Goal: Information Seeking & Learning: Learn about a topic

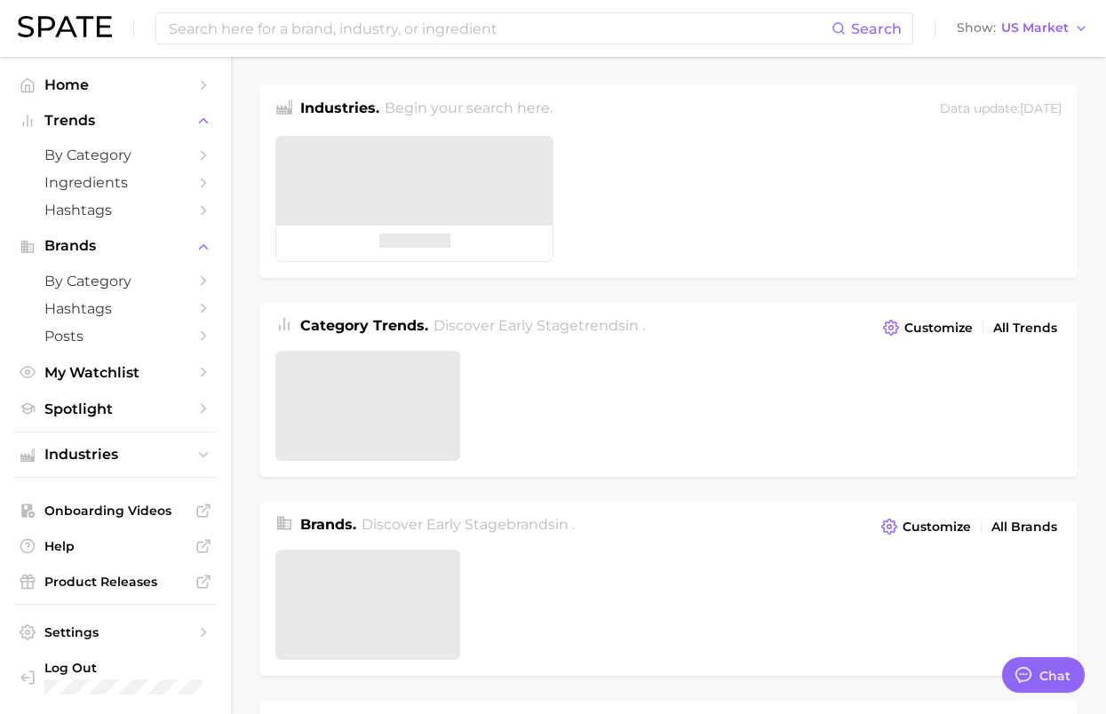
type textarea "x"
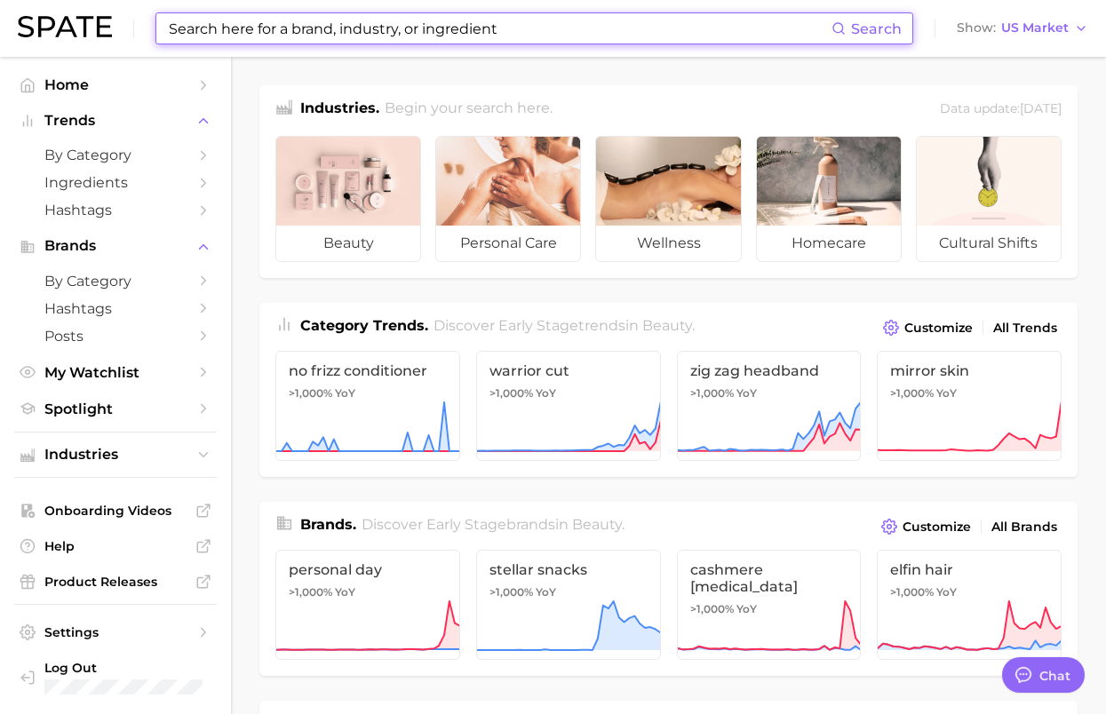
click at [342, 37] on input at bounding box center [499, 28] width 664 height 30
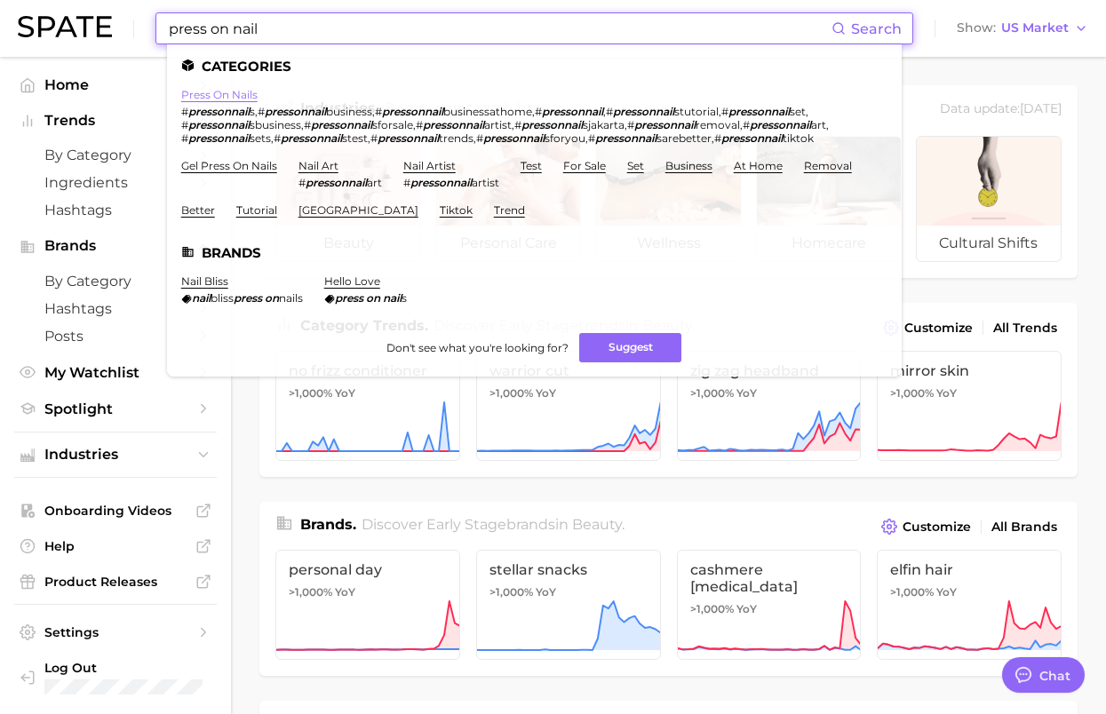
type input "press on nail"
click at [195, 93] on link "press on nails" at bounding box center [219, 94] width 76 height 13
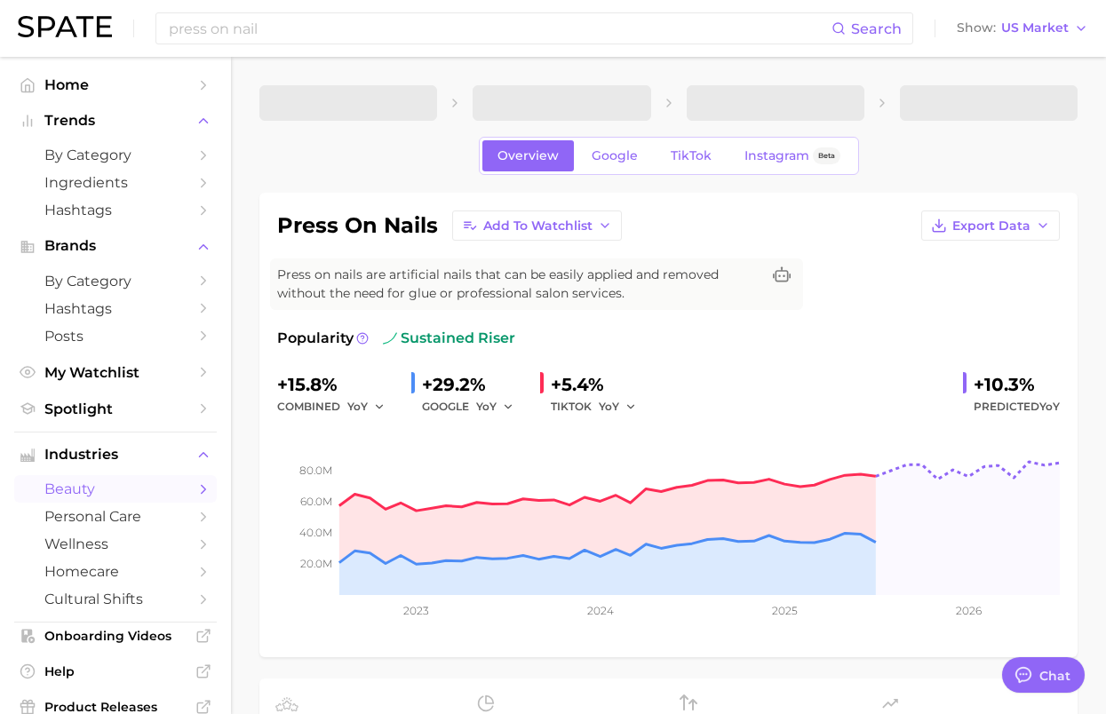
type textarea "x"
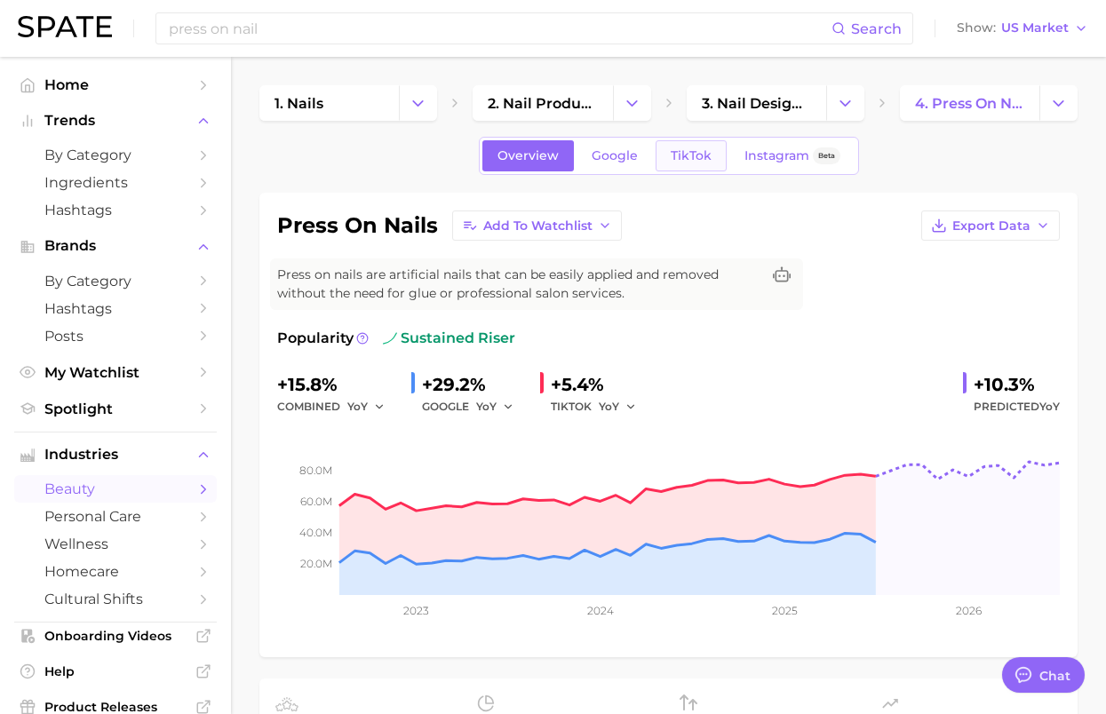
click at [692, 153] on span "TikTok" at bounding box center [691, 155] width 41 height 15
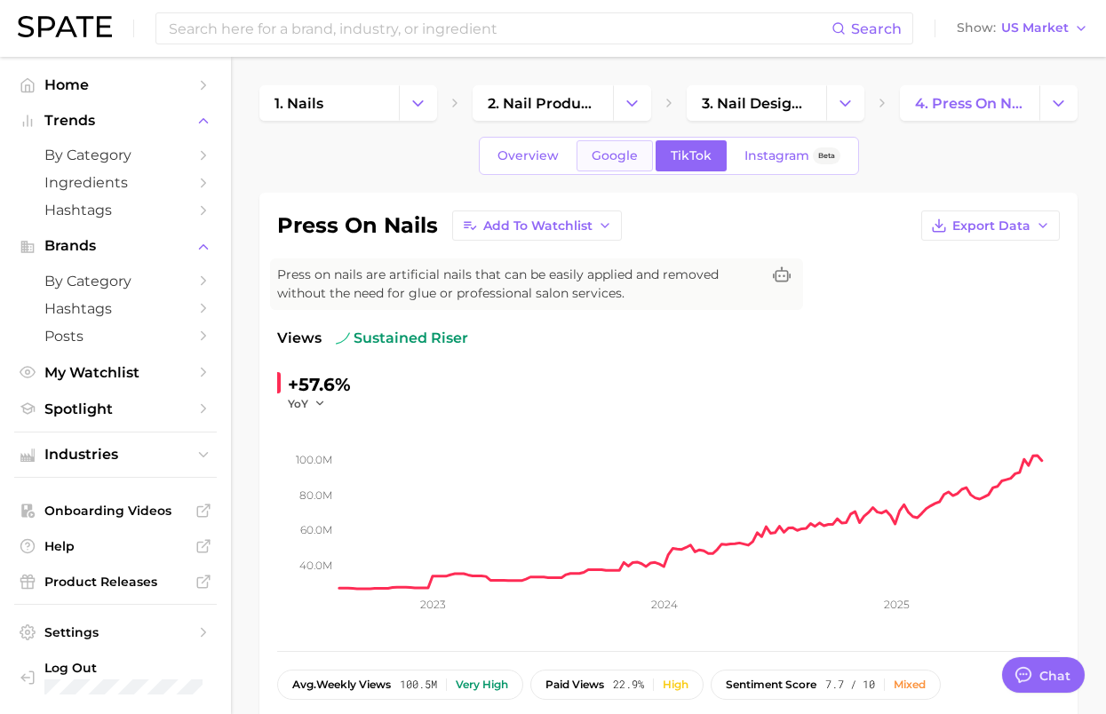
click at [599, 155] on span "Google" at bounding box center [615, 155] width 46 height 15
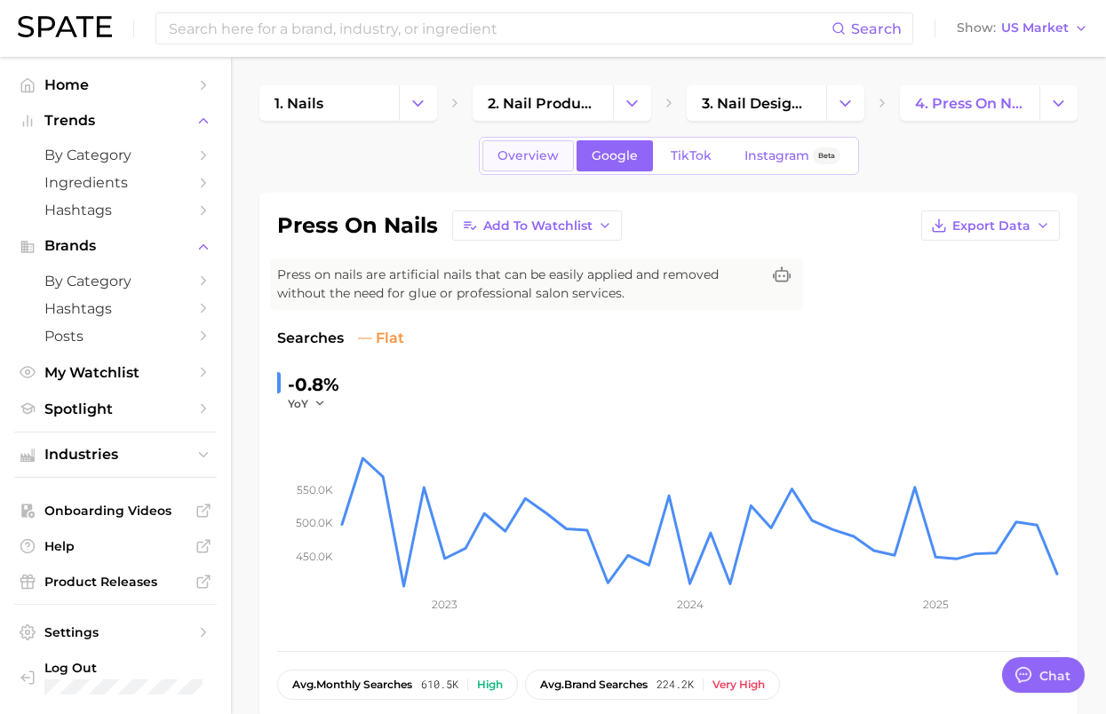
click at [529, 150] on span "Overview" at bounding box center [527, 155] width 61 height 15
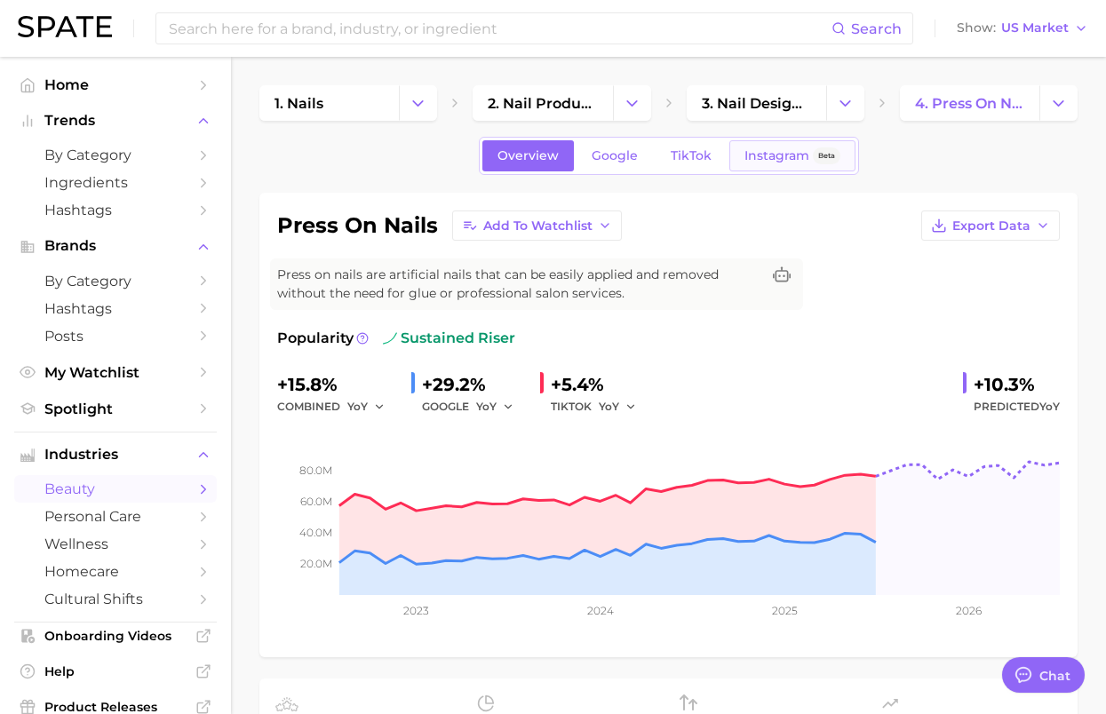
click at [778, 149] on span "Instagram" at bounding box center [776, 155] width 65 height 15
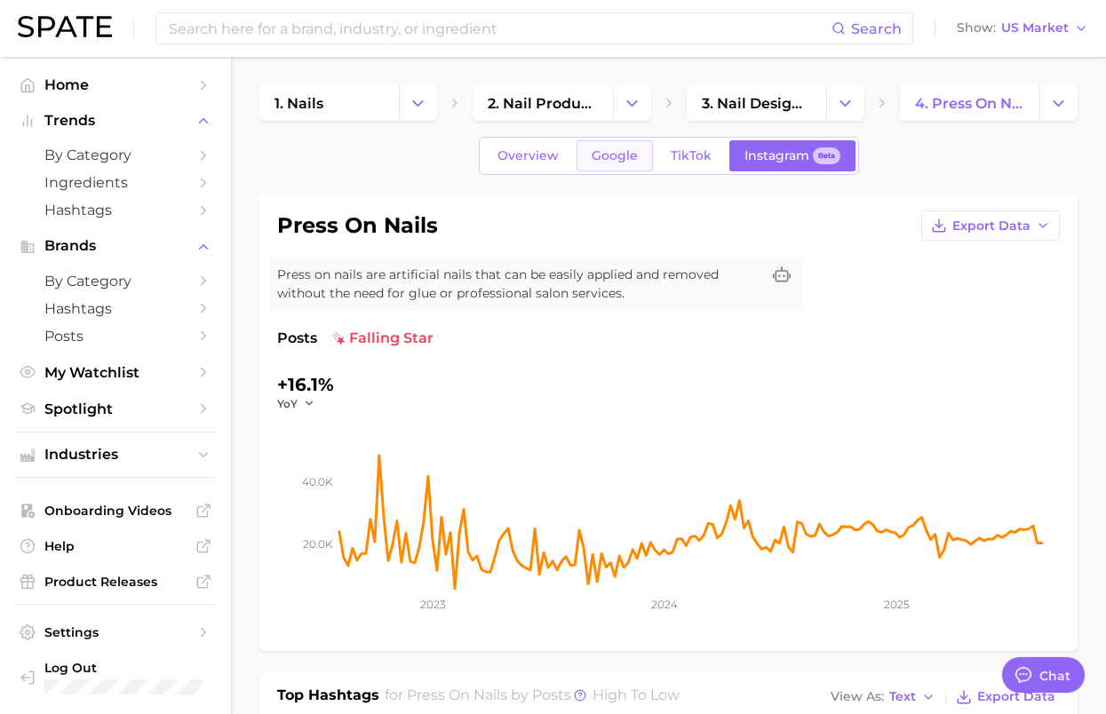
click at [600, 161] on span "Google" at bounding box center [615, 155] width 46 height 15
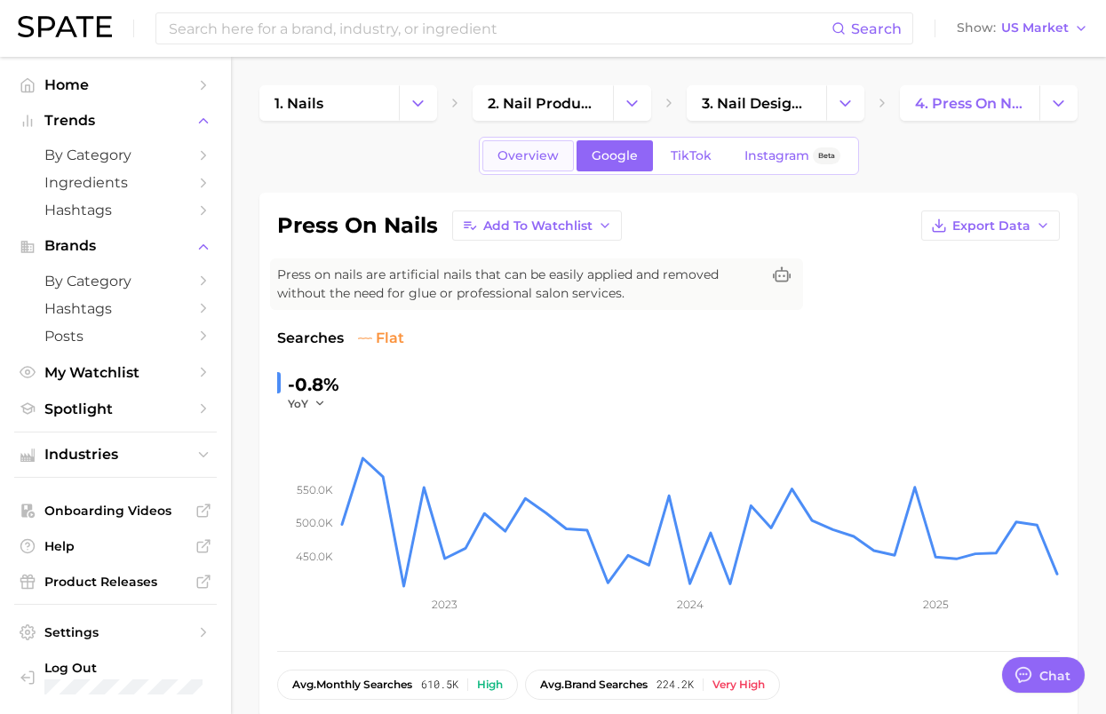
click at [551, 154] on span "Overview" at bounding box center [527, 155] width 61 height 15
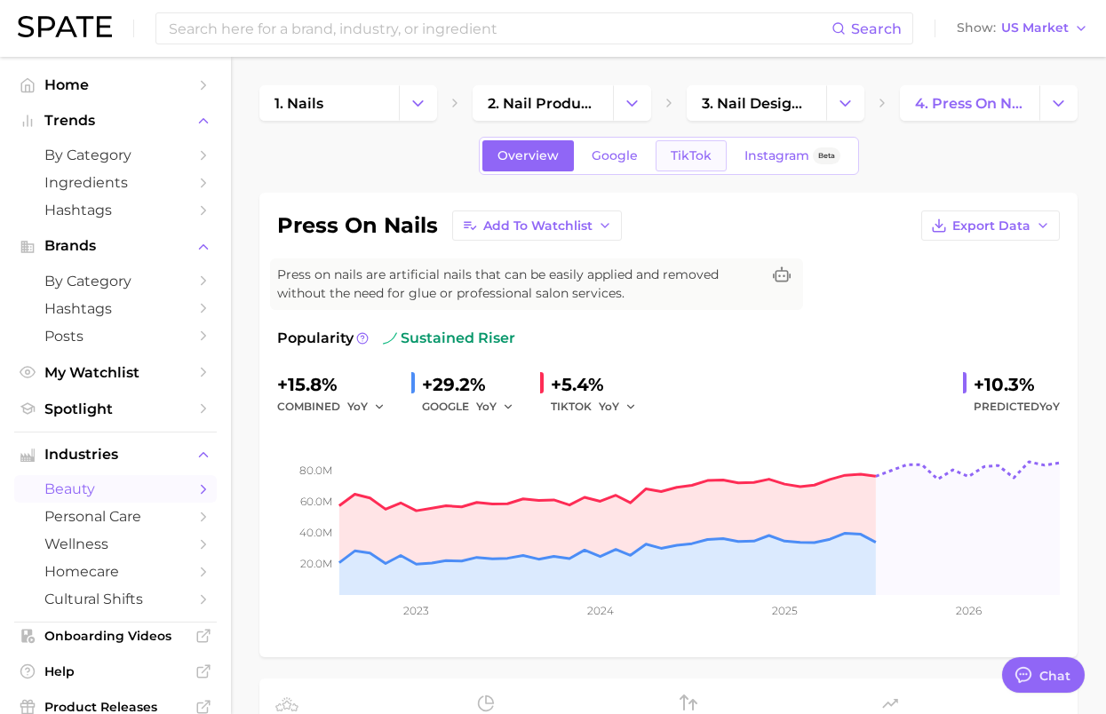
click at [691, 167] on link "TikTok" at bounding box center [691, 155] width 71 height 31
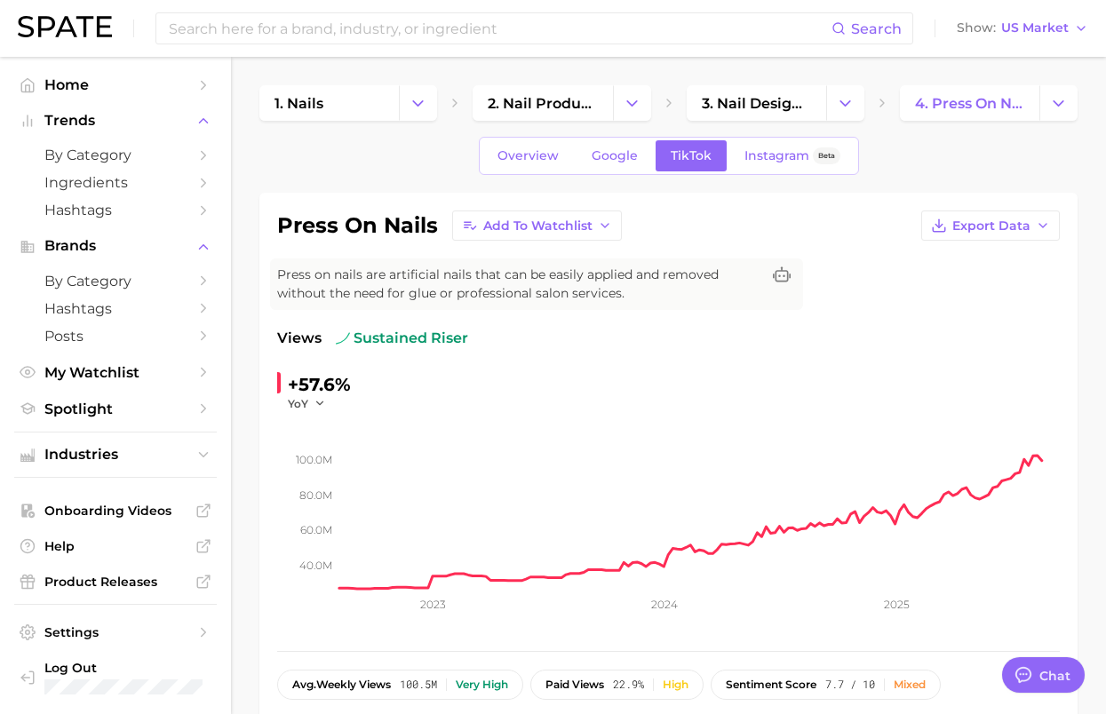
type textarea "x"
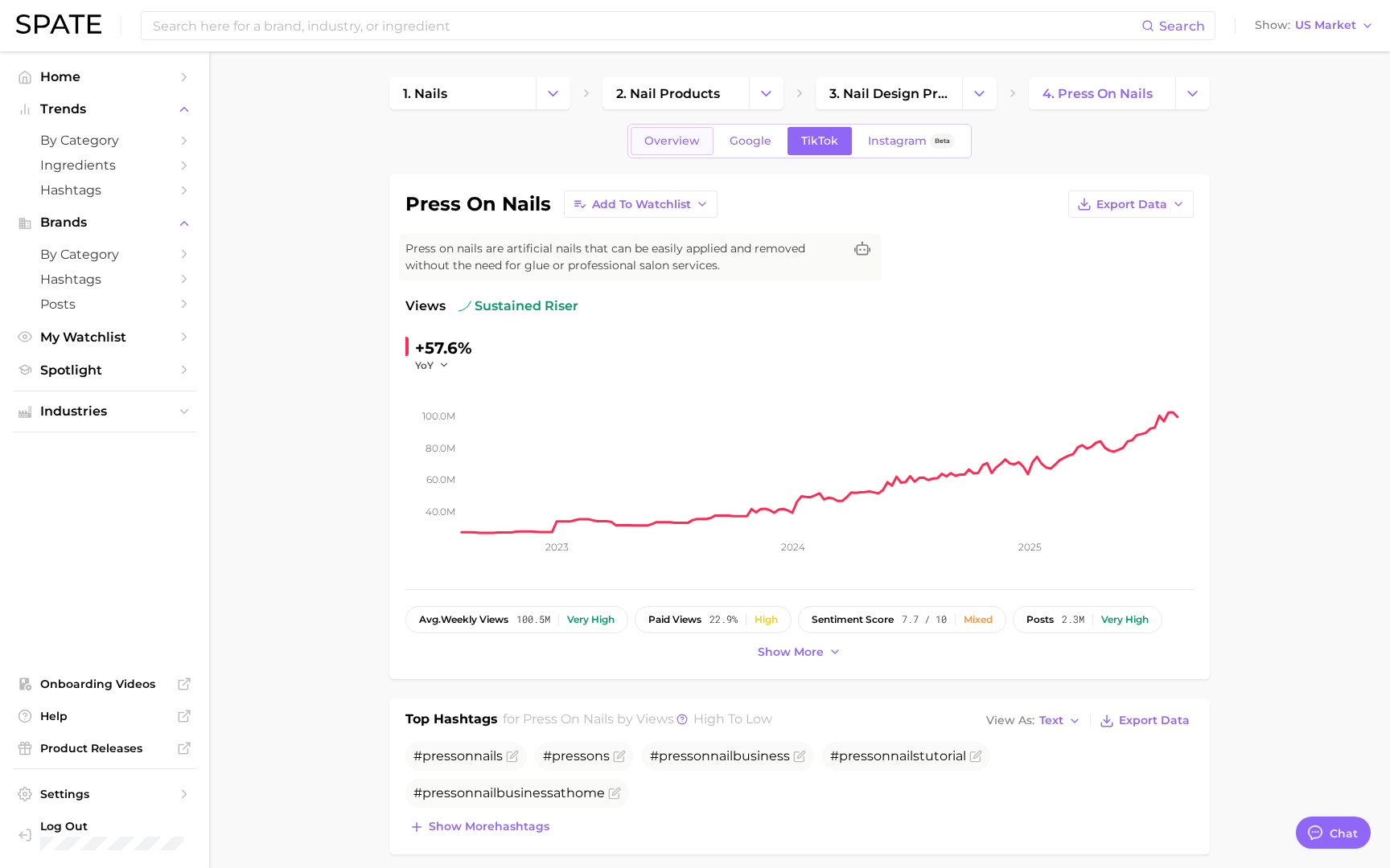
click at [655, 140] on span "Overview" at bounding box center [672, 140] width 55 height 14
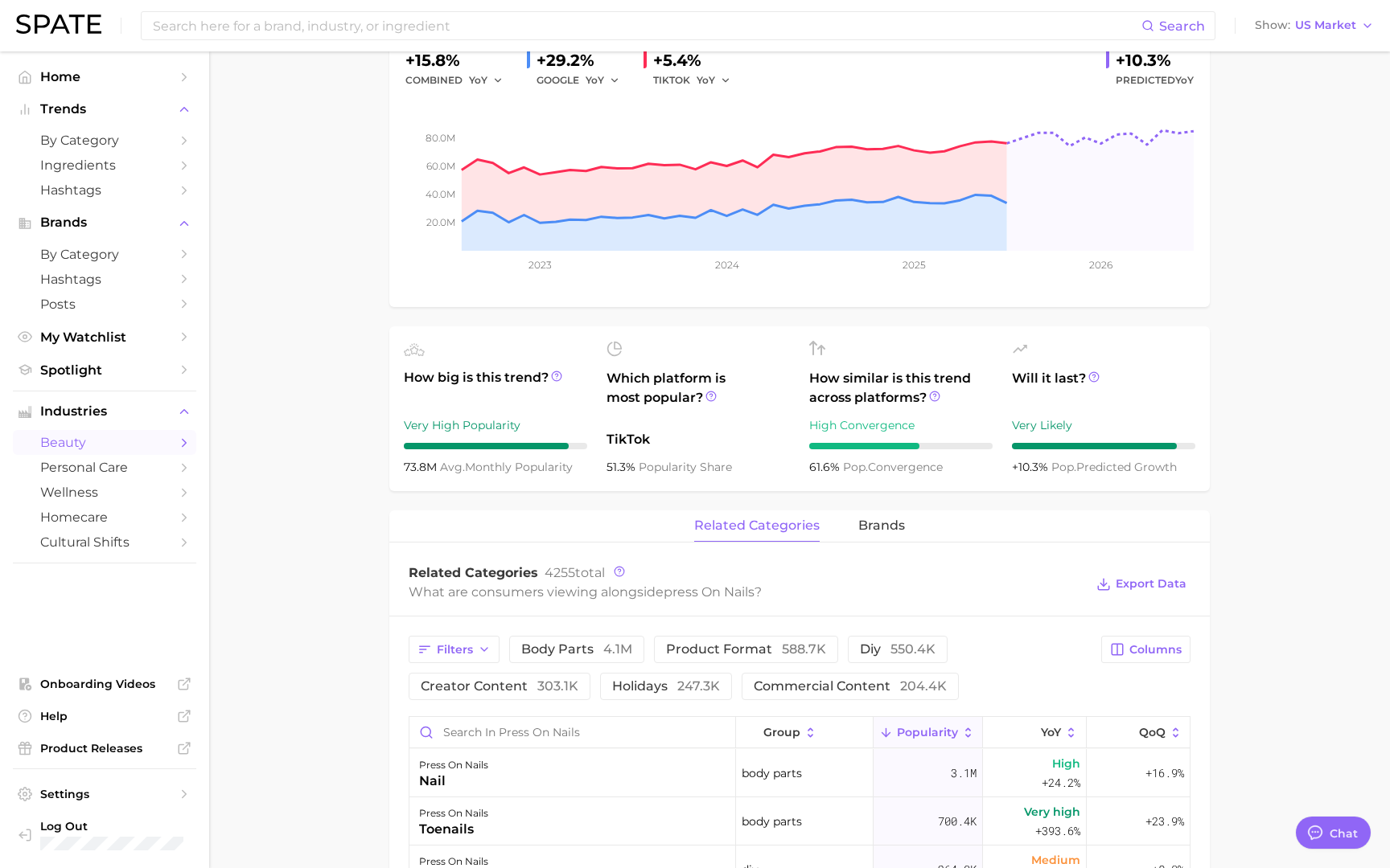
scroll to position [287, 0]
click at [888, 526] on span "brands" at bounding box center [882, 527] width 47 height 14
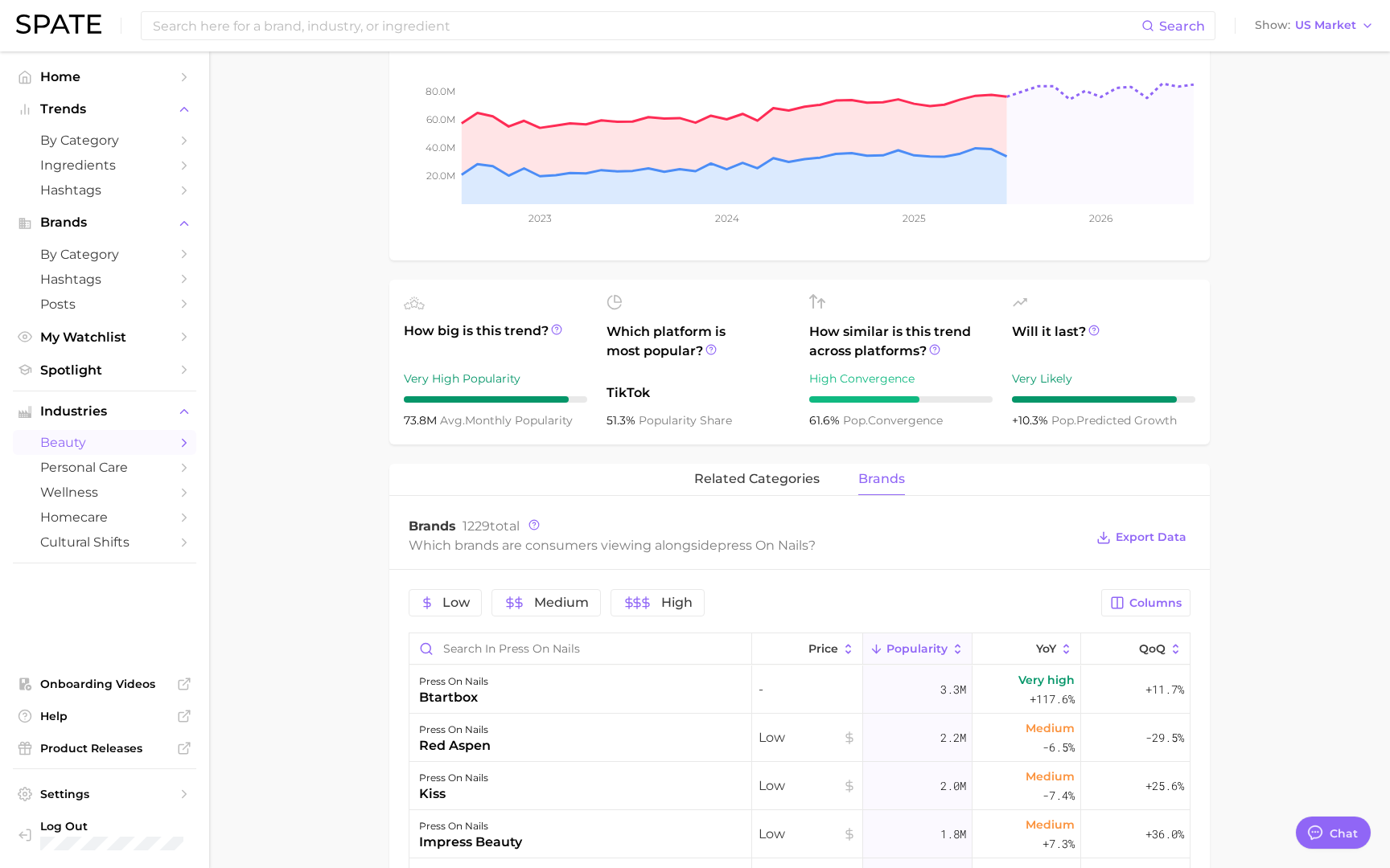
scroll to position [350, 0]
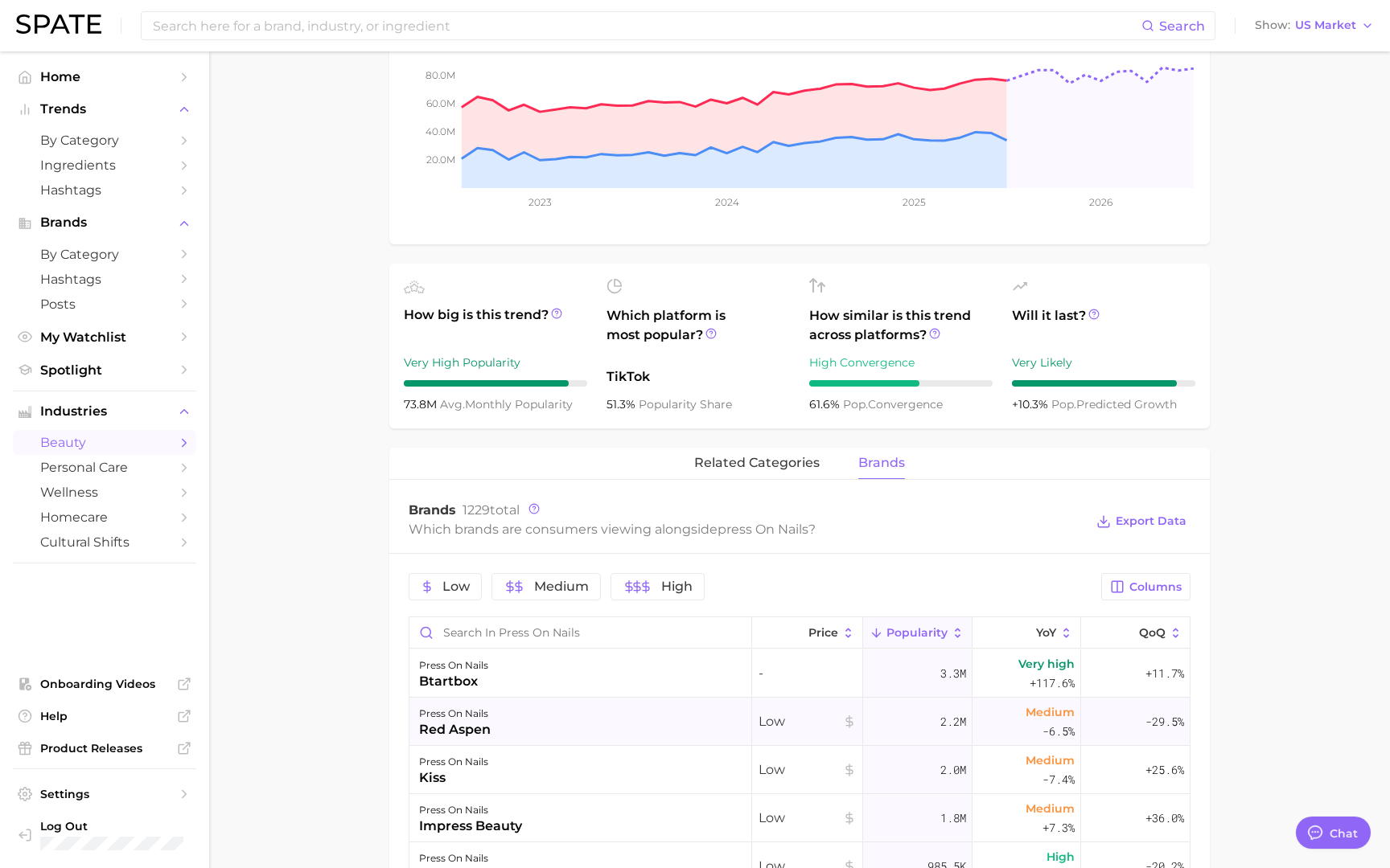
click at [483, 645] on div "press on nails" at bounding box center [455, 713] width 72 height 19
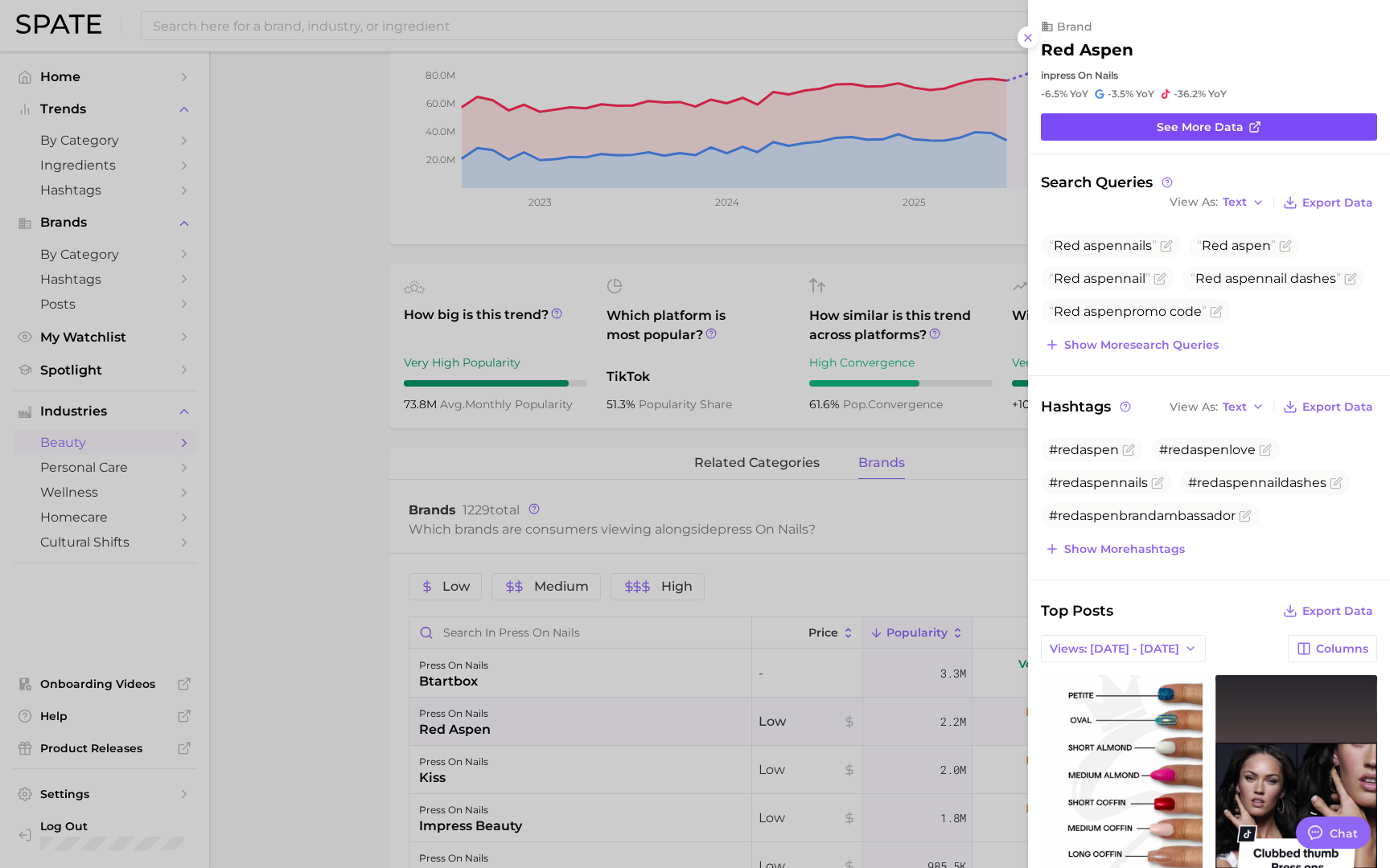
scroll to position [0, 0]
click at [1001, 136] on link "See more data" at bounding box center [1208, 127] width 336 height 27
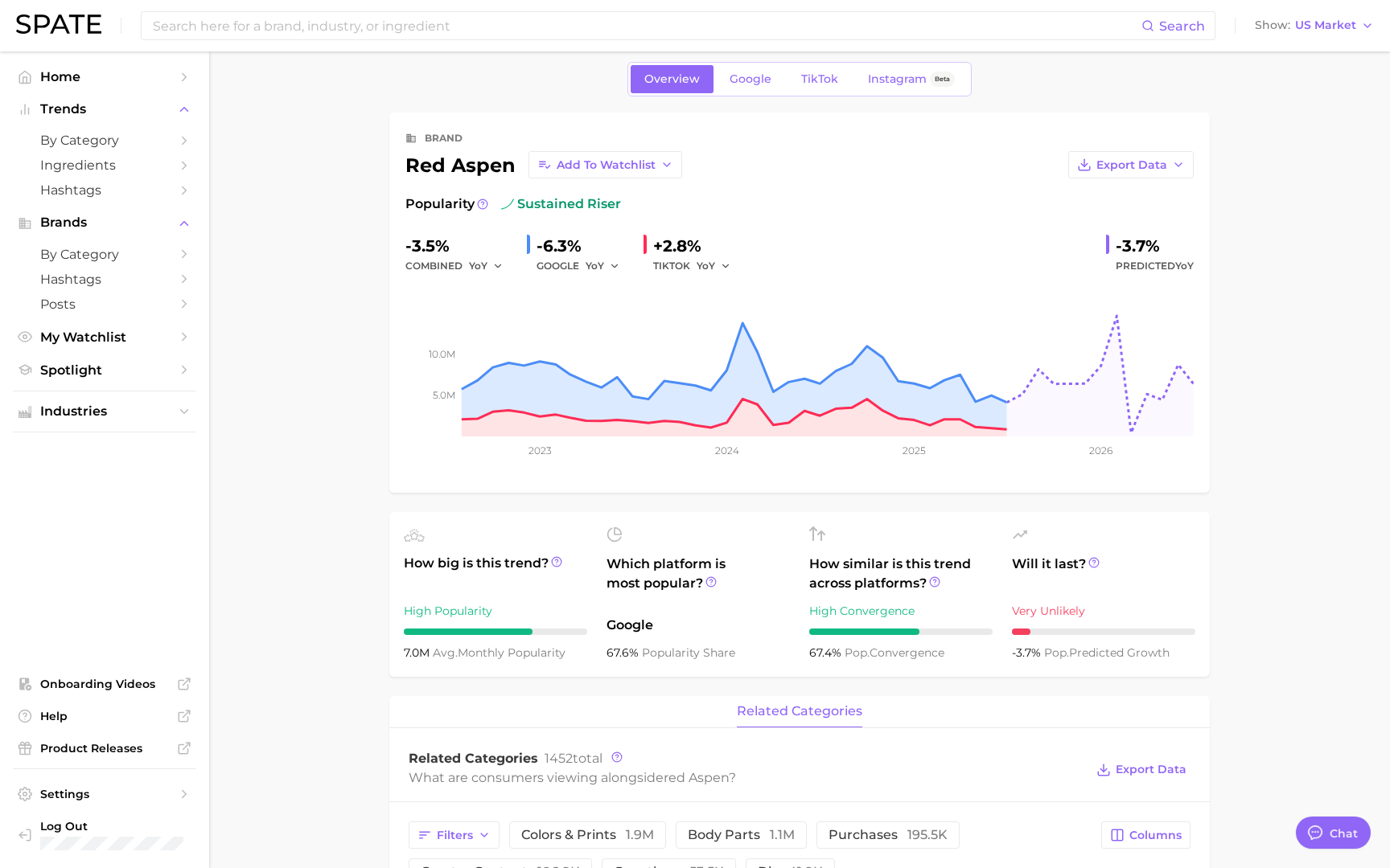
scroll to position [18, 0]
click at [825, 80] on span "TikTok" at bounding box center [820, 76] width 37 height 14
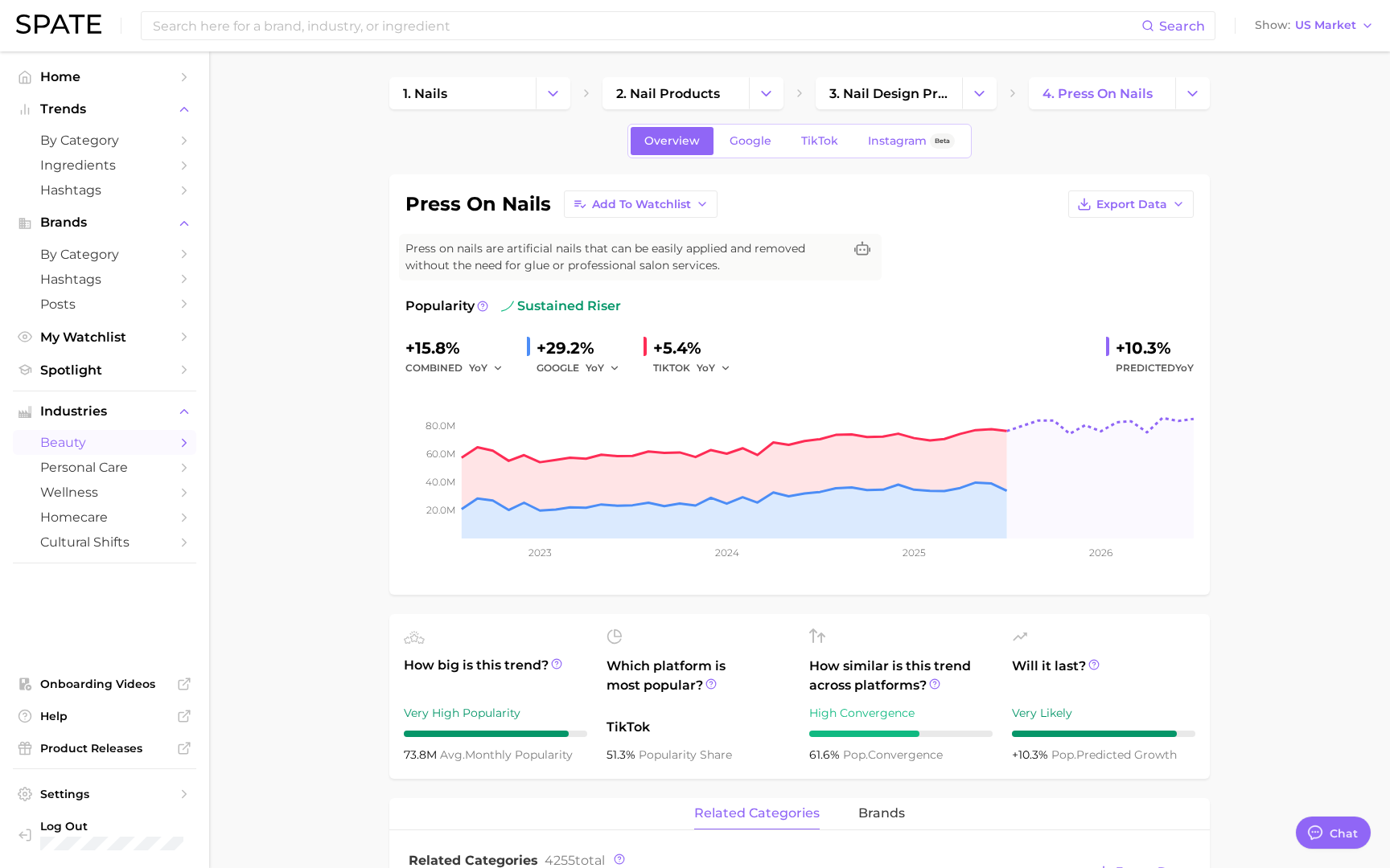
click at [826, 155] on div "Overview Google TikTok Instagram Beta" at bounding box center [800, 141] width 344 height 34
click at [819, 147] on span "TikTok" at bounding box center [820, 140] width 37 height 14
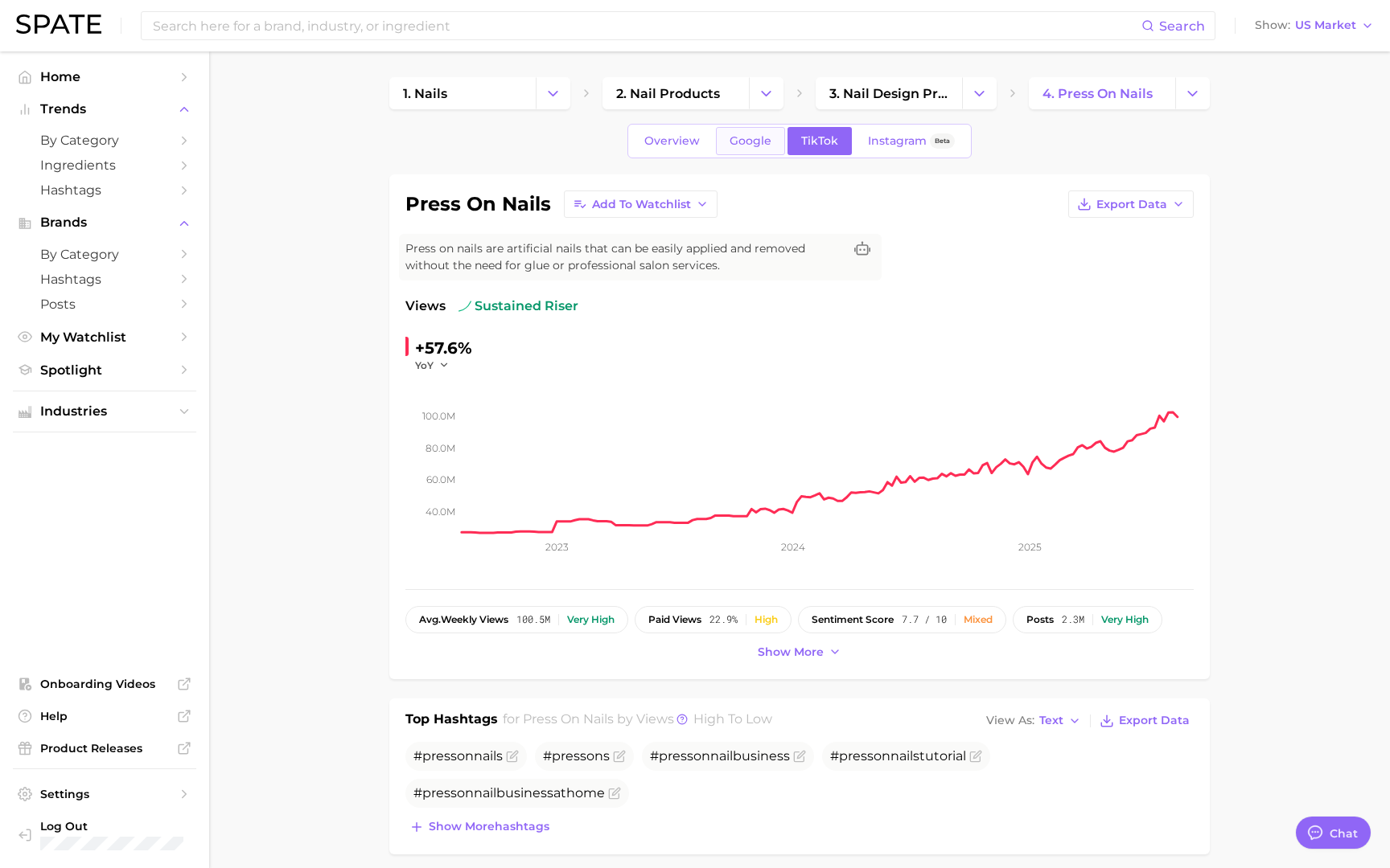
click at [745, 140] on span "Google" at bounding box center [751, 140] width 42 height 14
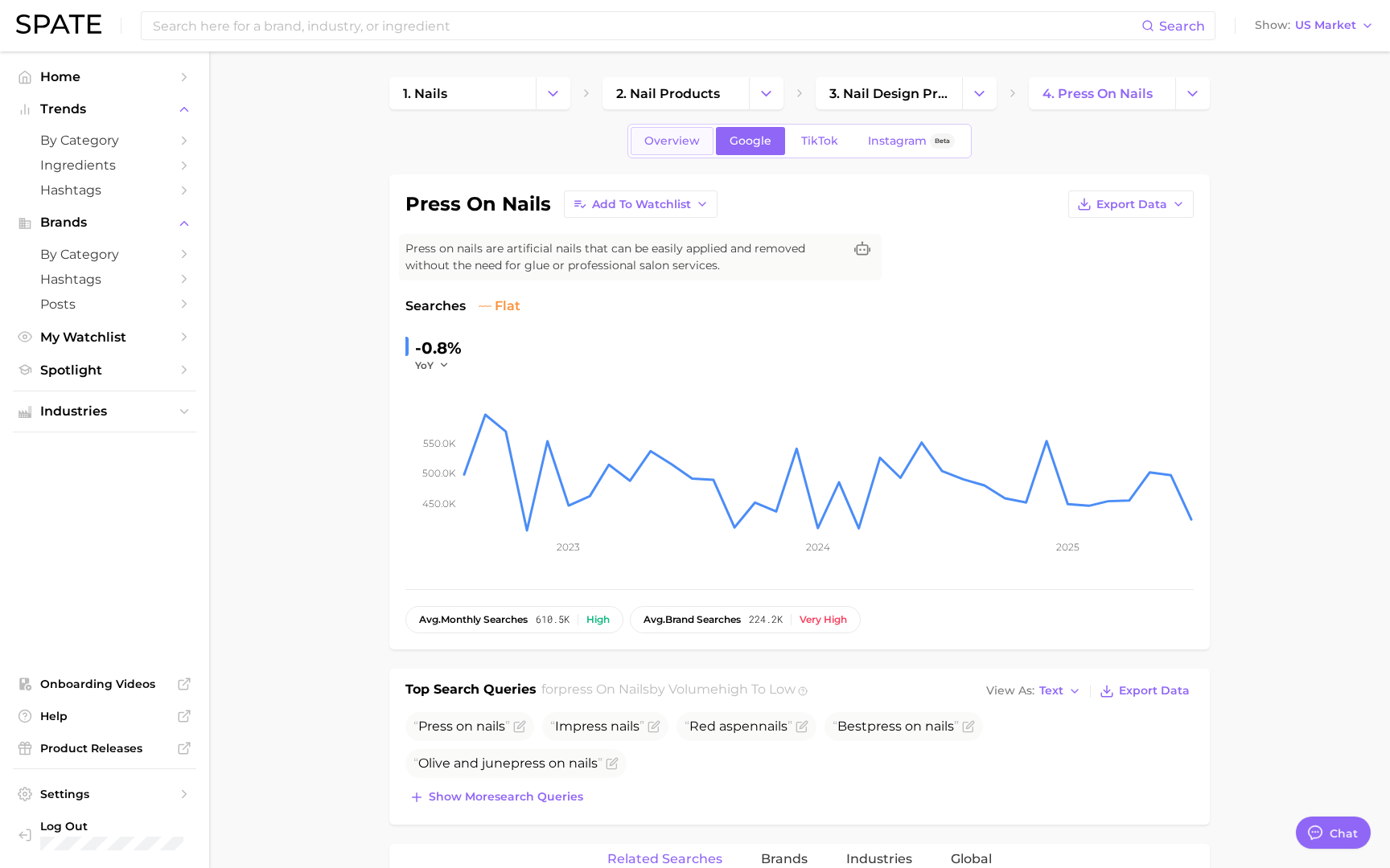
click at [642, 147] on link "Overview" at bounding box center [671, 140] width 82 height 28
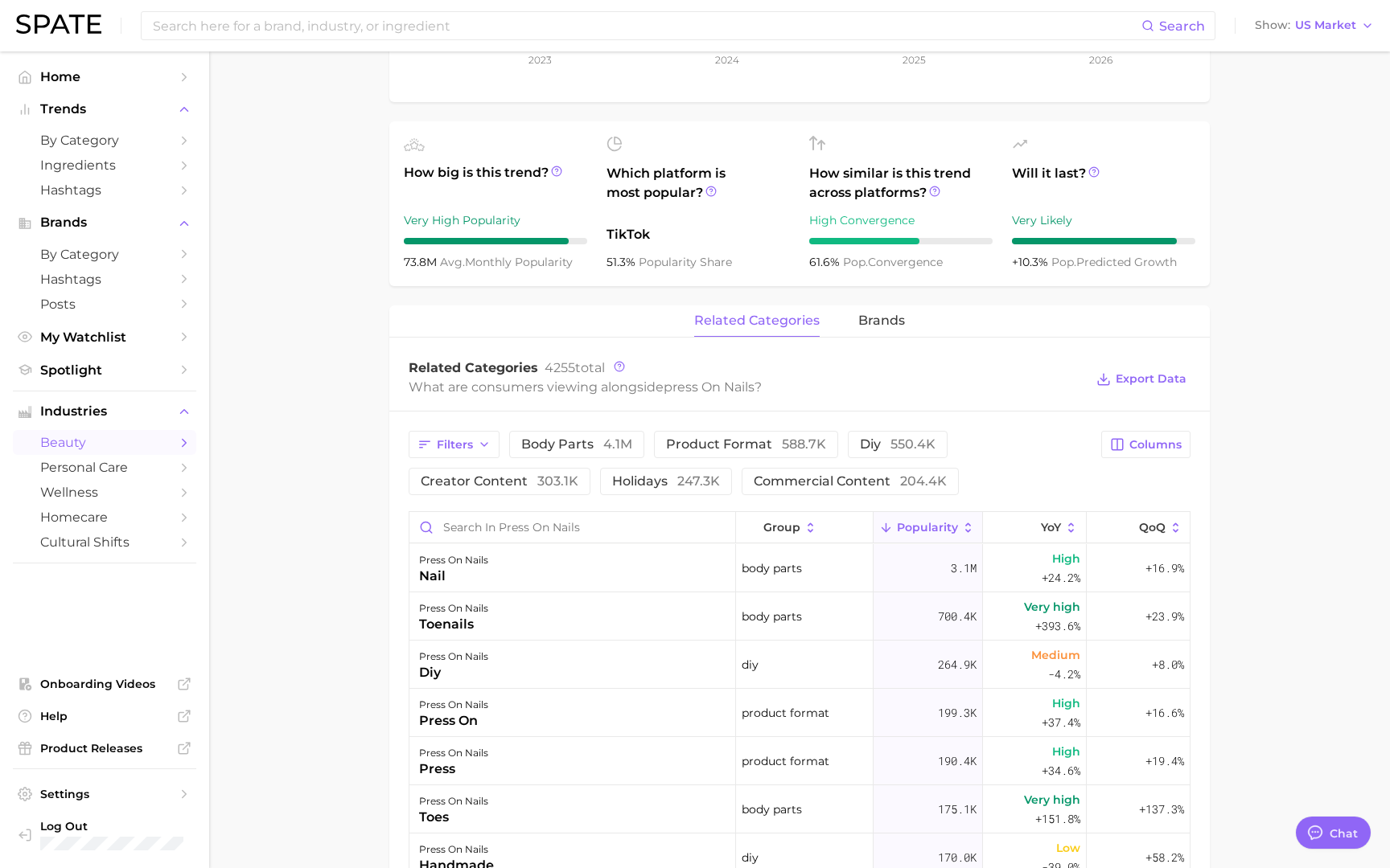
click at [857, 310] on div "related categories brands" at bounding box center [800, 322] width 820 height 33
click at [857, 311] on div "related categories brands" at bounding box center [800, 322] width 820 height 33
click at [873, 327] on span "brands" at bounding box center [882, 320] width 47 height 14
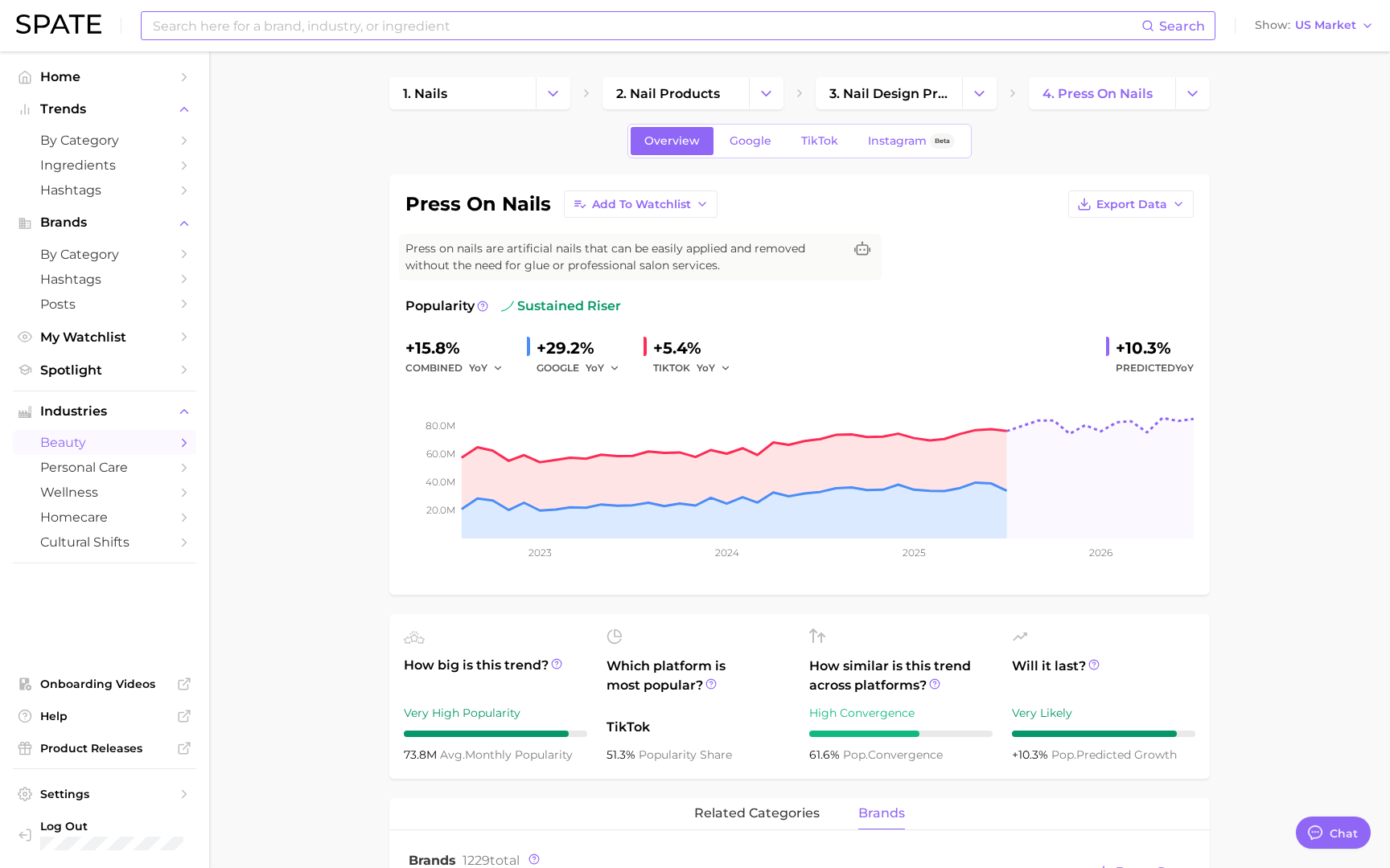
click at [701, 27] on input at bounding box center [646, 25] width 990 height 27
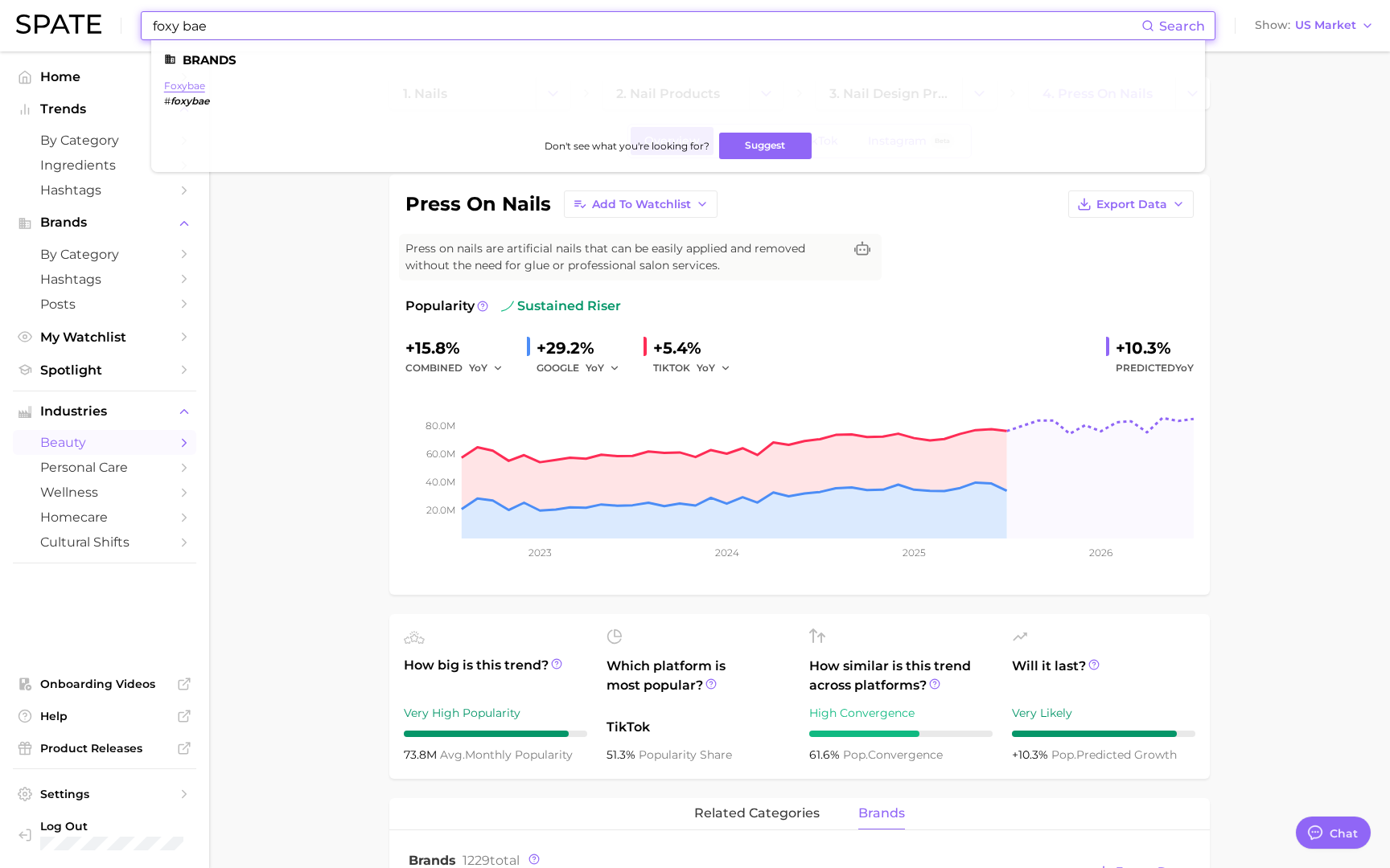
type input "foxy bae"
click at [188, 87] on link "foxybae" at bounding box center [184, 85] width 41 height 12
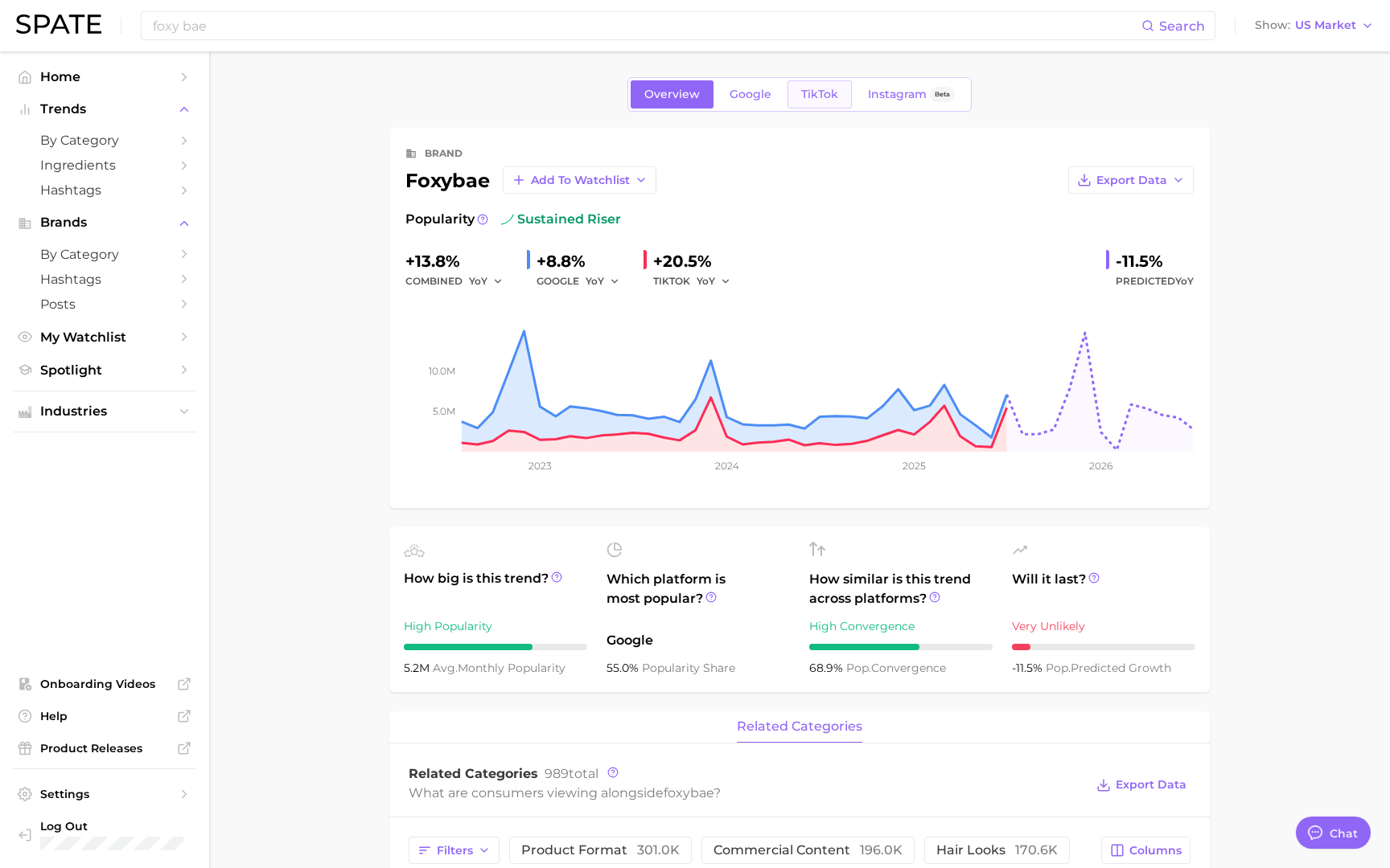
click at [835, 93] on span "TikTok" at bounding box center [820, 94] width 37 height 14
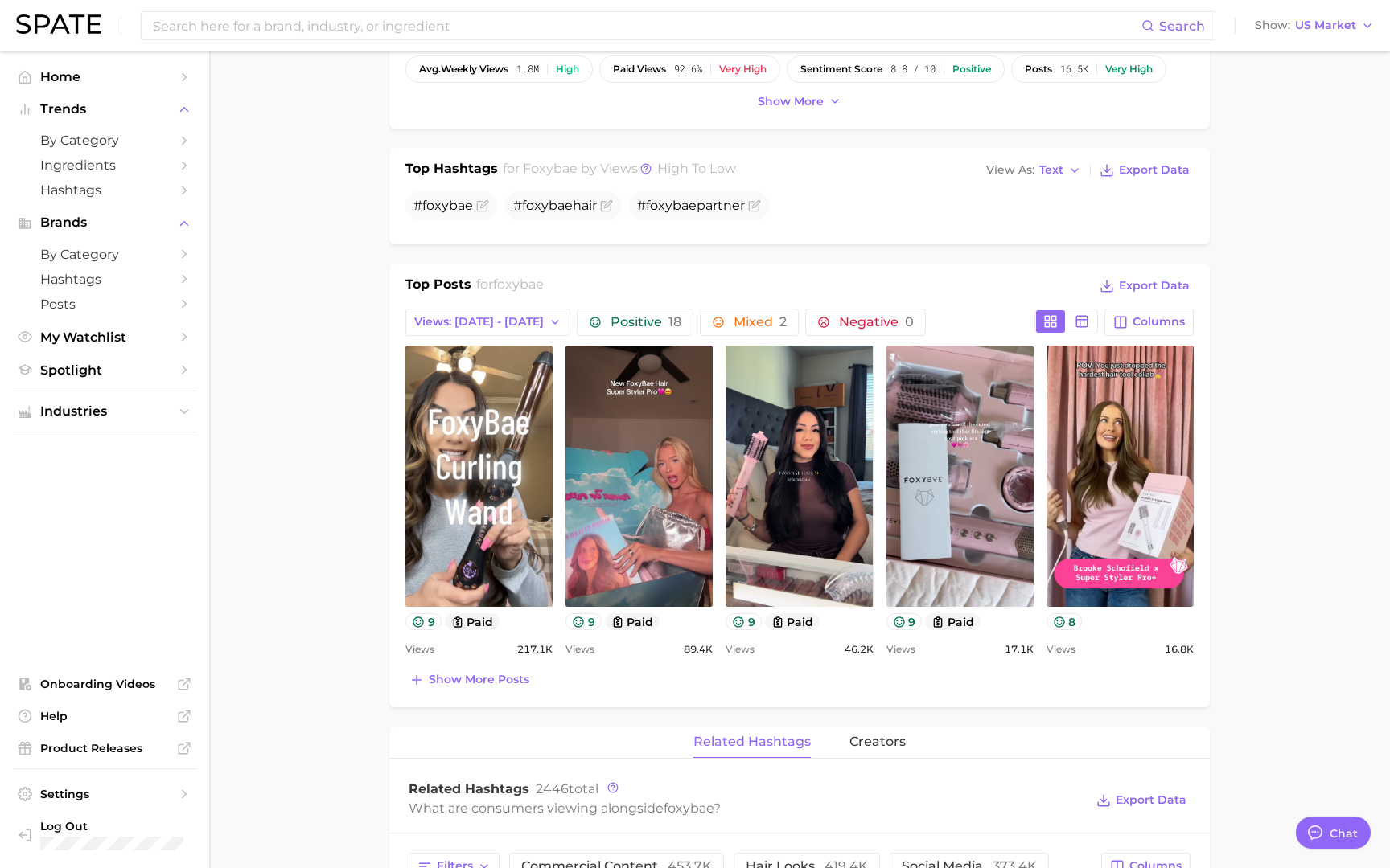
scroll to position [464, 0]
click at [549, 320] on icon "button" at bounding box center [555, 321] width 13 height 13
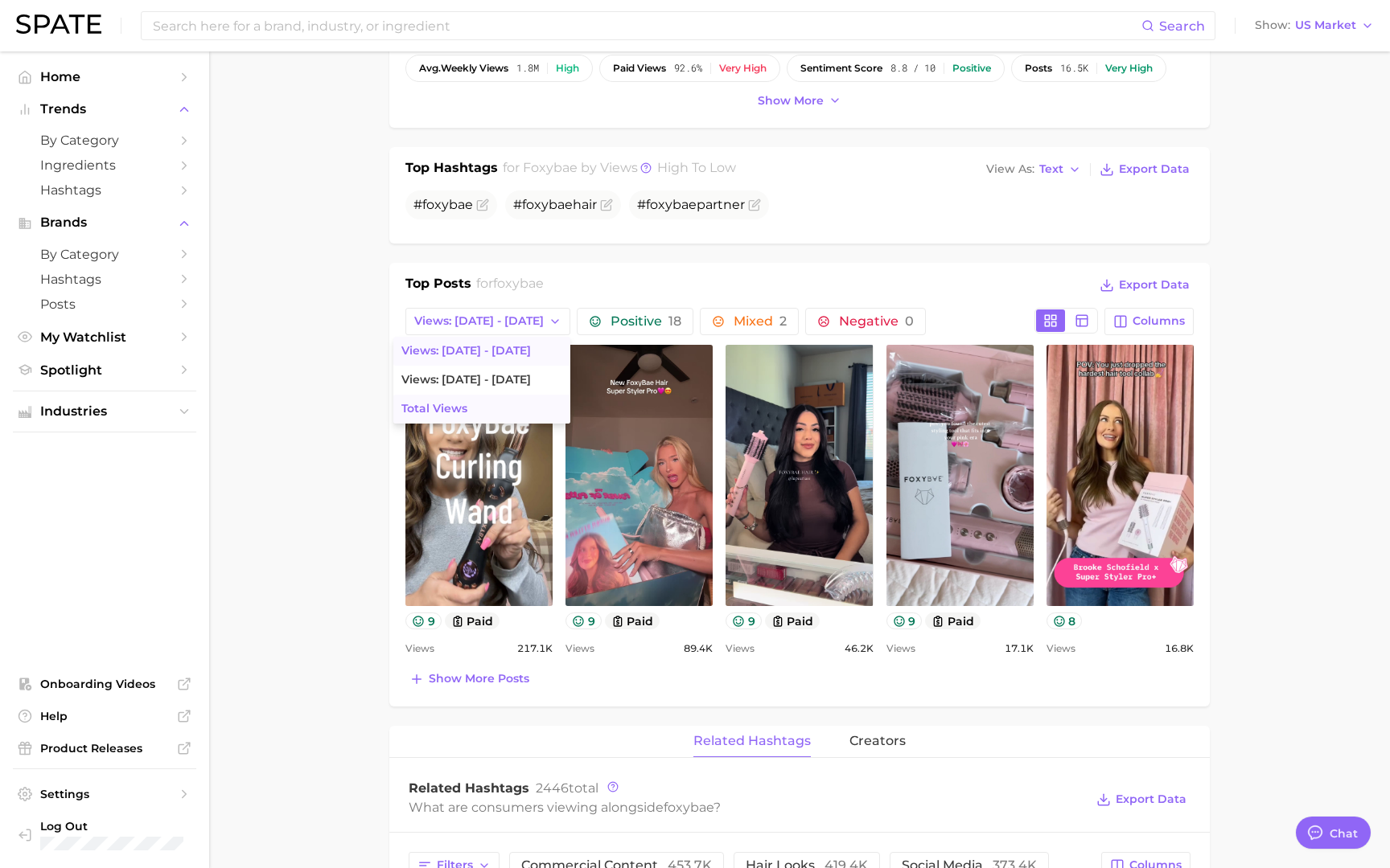
click at [468, 405] on button "Total Views" at bounding box center [481, 409] width 177 height 29
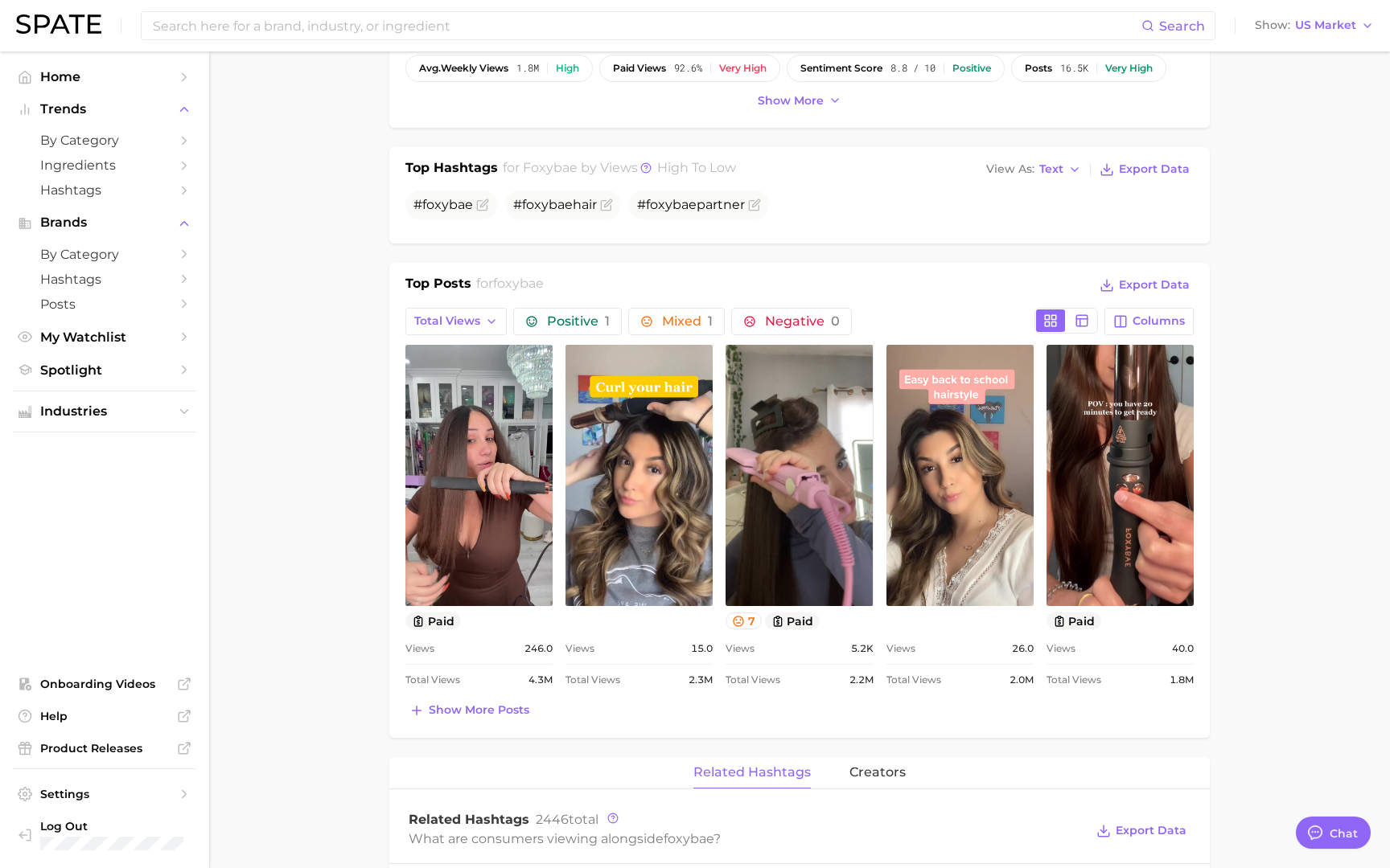
scroll to position [0, 0]
